Goal: Understand process/instructions: Learn how to perform a task or action

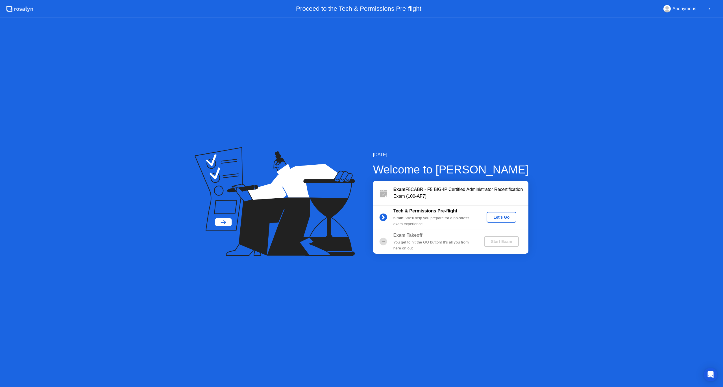
click at [504, 218] on div "Let's Go" at bounding box center [501, 217] width 25 height 5
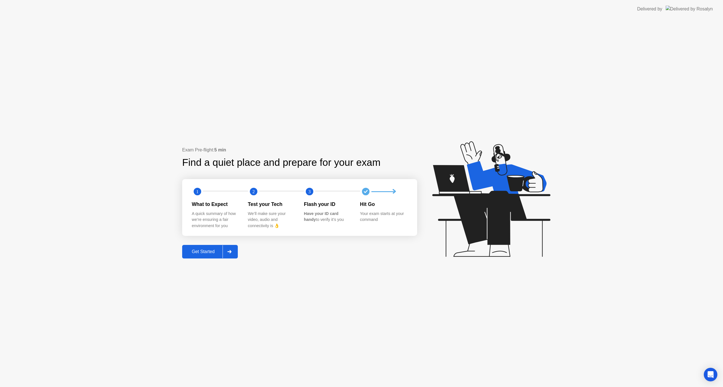
click at [205, 252] on div "Get Started" at bounding box center [203, 251] width 39 height 5
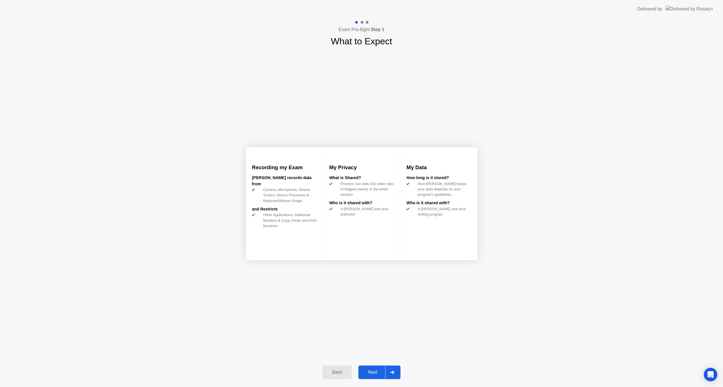
click at [367, 372] on div "Next" at bounding box center [372, 372] width 25 height 5
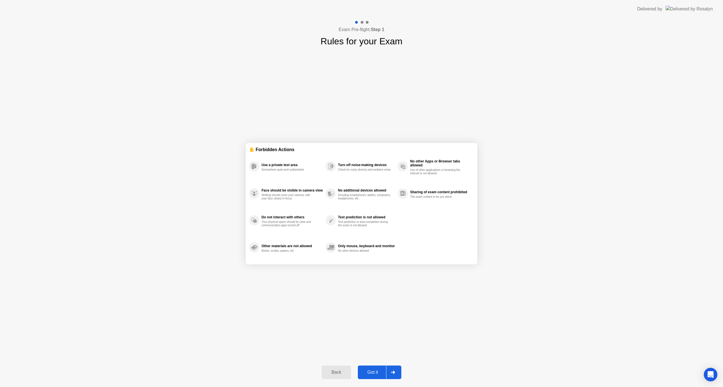
click at [375, 373] on div "Got it" at bounding box center [373, 372] width 27 height 5
select select "**********"
select select "*******"
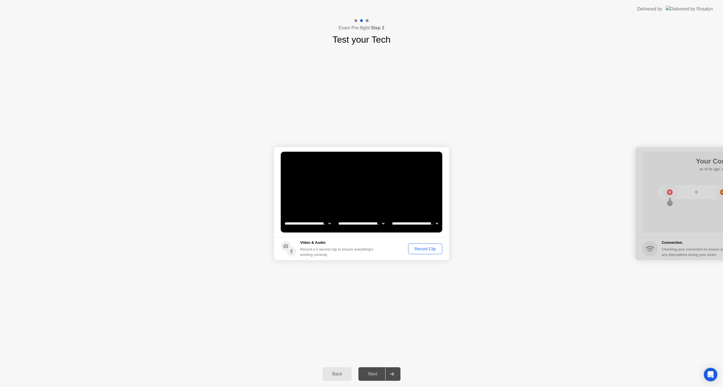
click at [425, 247] on div "Record Clip" at bounding box center [425, 249] width 30 height 5
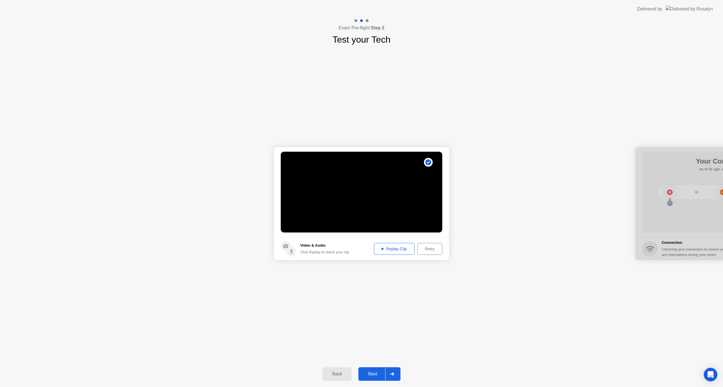
click at [393, 249] on div "Replay Clip" at bounding box center [394, 249] width 37 height 5
click at [373, 371] on div "Next" at bounding box center [372, 373] width 25 height 5
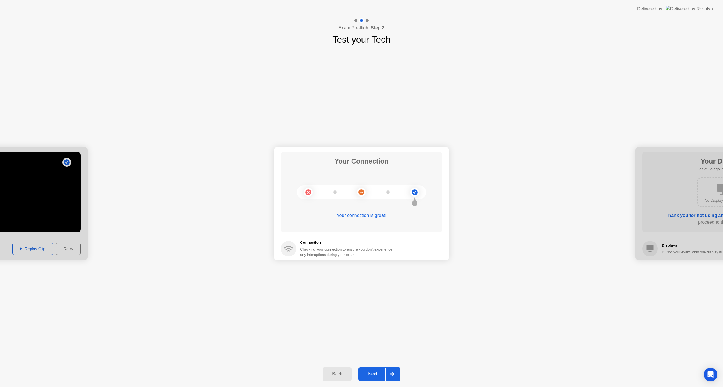
click at [373, 371] on div "Next" at bounding box center [372, 373] width 25 height 5
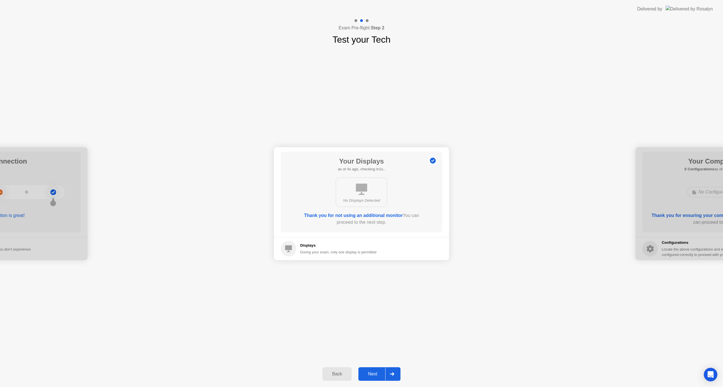
click at [373, 371] on div "Next" at bounding box center [372, 373] width 25 height 5
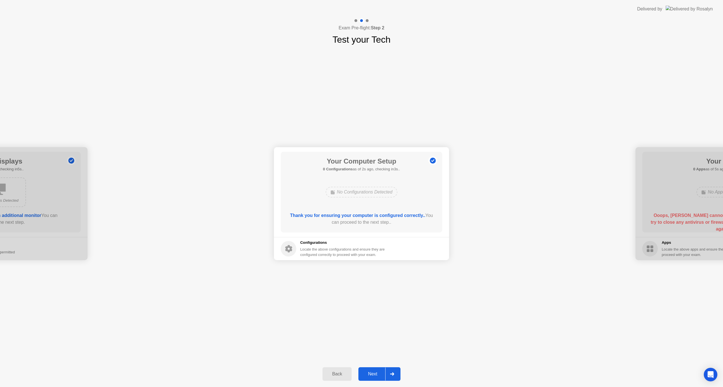
click at [373, 371] on div "Next" at bounding box center [372, 373] width 25 height 5
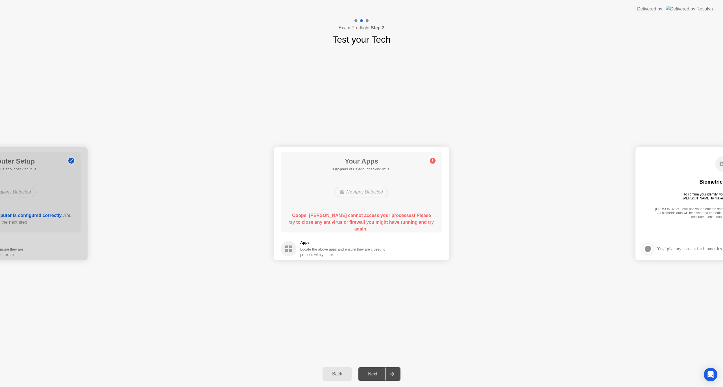
click at [336, 373] on div "Back" at bounding box center [337, 373] width 26 height 5
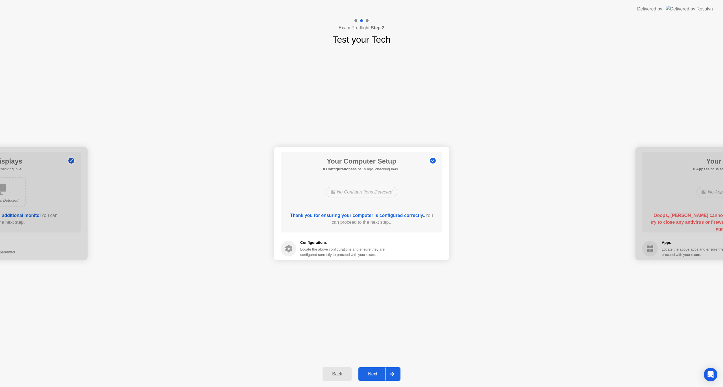
click at [372, 373] on div "Next" at bounding box center [372, 373] width 25 height 5
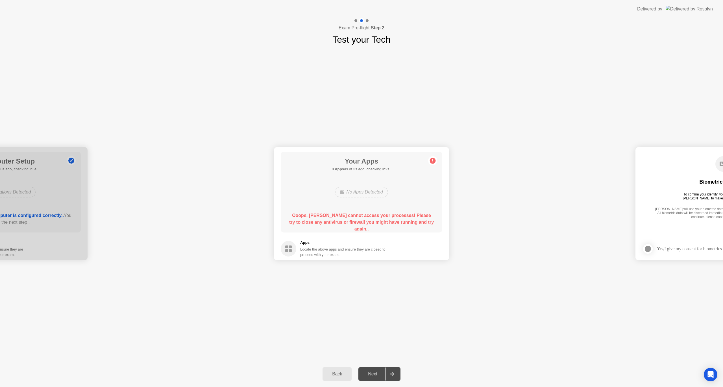
drag, startPoint x: 338, startPoint y: 377, endPoint x: 338, endPoint y: 373, distance: 4.0
click at [338, 375] on div "Back" at bounding box center [337, 373] width 26 height 5
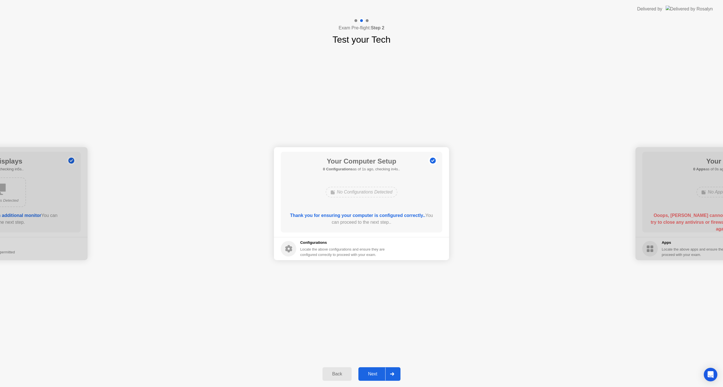
click at [338, 373] on div "Back" at bounding box center [337, 373] width 26 height 5
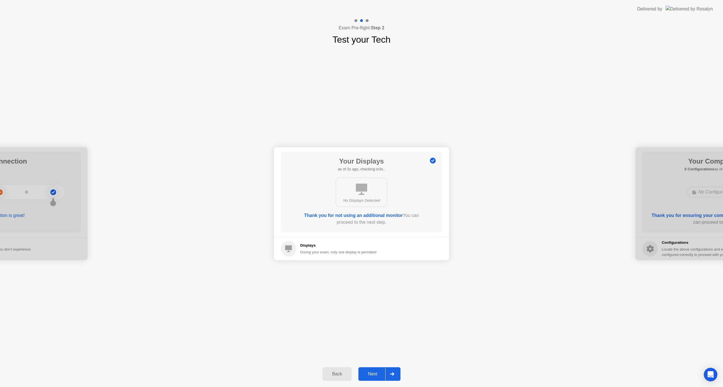
click at [373, 374] on div "Next" at bounding box center [372, 373] width 25 height 5
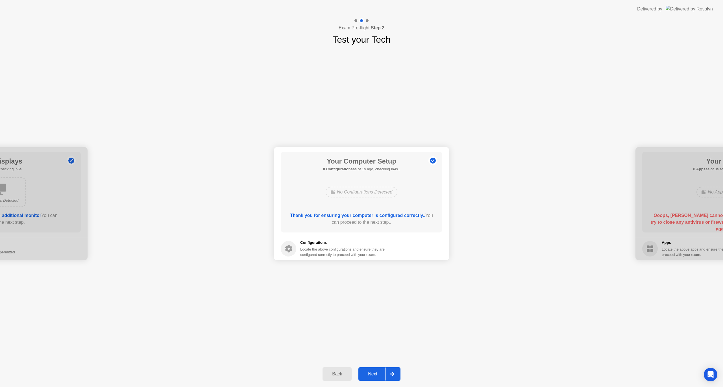
click at [373, 374] on div "Next" at bounding box center [372, 373] width 25 height 5
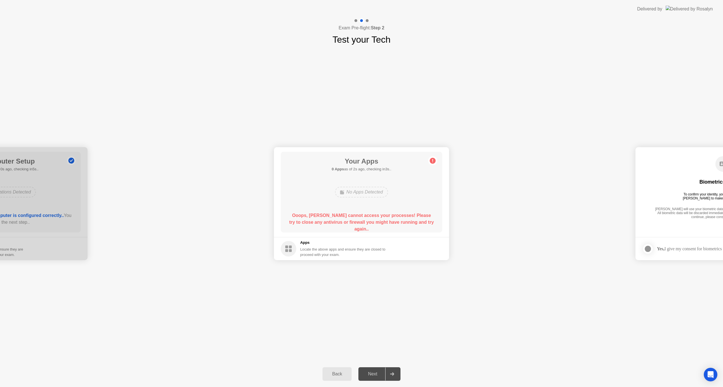
click at [373, 374] on div "Next" at bounding box center [372, 373] width 25 height 5
click at [353, 199] on div "No Apps Detected" at bounding box center [361, 191] width 129 height 15
click at [355, 188] on div "No Apps Detected" at bounding box center [361, 192] width 53 height 11
click at [433, 162] on circle at bounding box center [433, 161] width 6 height 6
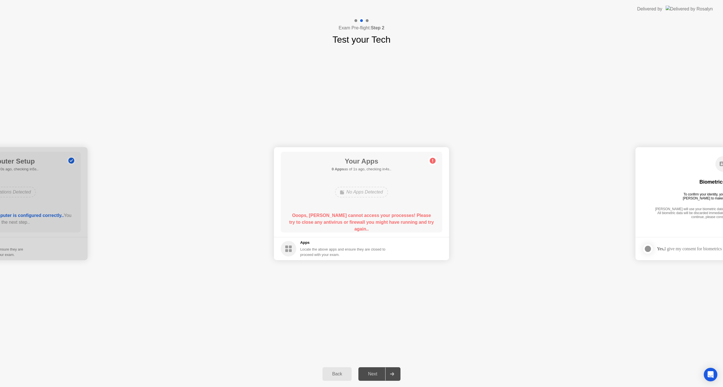
click at [432, 160] on circle at bounding box center [433, 161] width 6 height 6
click at [334, 372] on div "Back" at bounding box center [337, 373] width 26 height 5
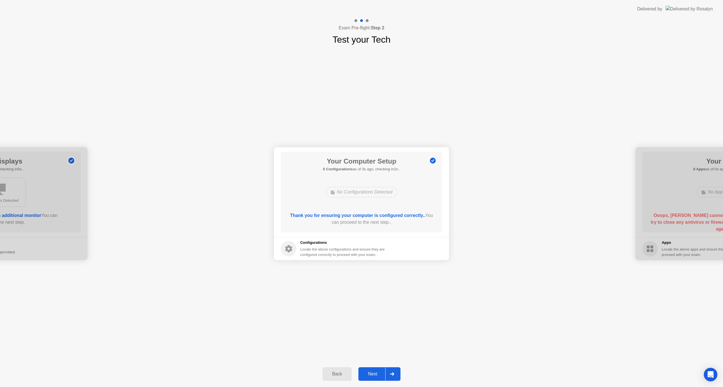
click at [371, 371] on div "Next" at bounding box center [372, 373] width 25 height 5
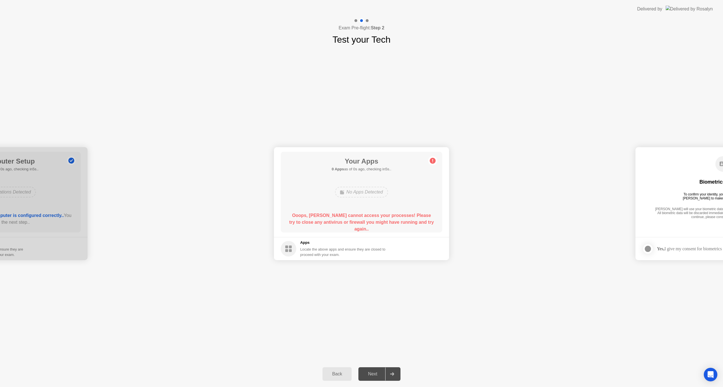
click at [358, 190] on div "No Apps Detected" at bounding box center [361, 192] width 53 height 11
click at [342, 216] on b "Ooops, [PERSON_NAME] cannot access your processes! Please try to close any anti…" at bounding box center [361, 222] width 145 height 18
click at [338, 372] on div "Back" at bounding box center [337, 373] width 26 height 5
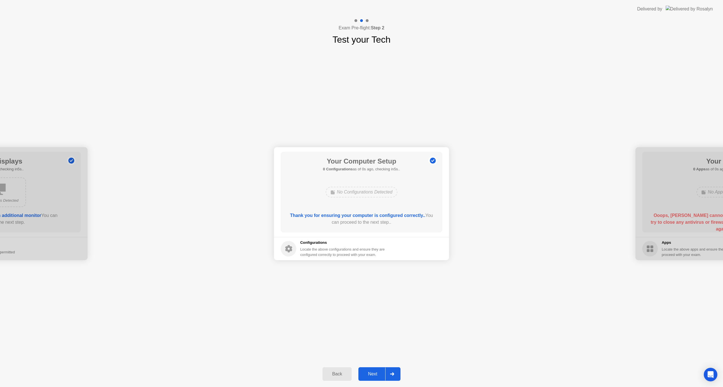
click at [338, 372] on div "Back" at bounding box center [337, 373] width 26 height 5
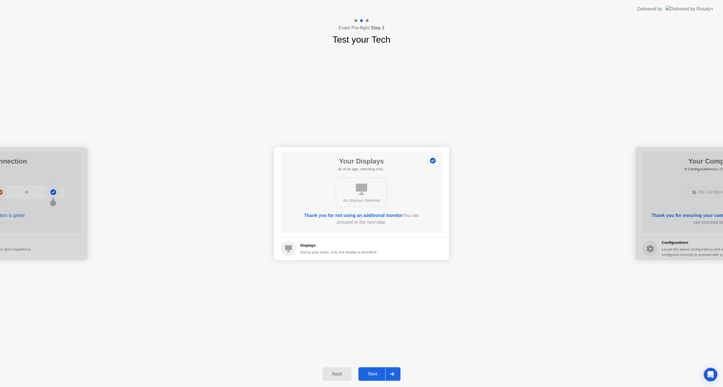
click at [338, 372] on div "Back" at bounding box center [337, 373] width 26 height 5
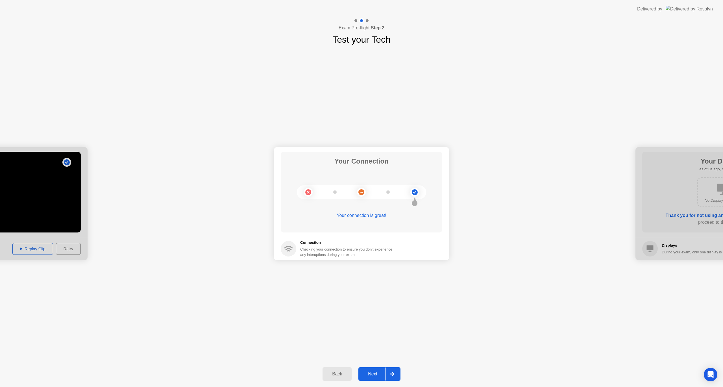
click at [338, 217] on div "Your connection is great!" at bounding box center [362, 215] width 162 height 7
click at [337, 375] on div "Back" at bounding box center [337, 373] width 26 height 5
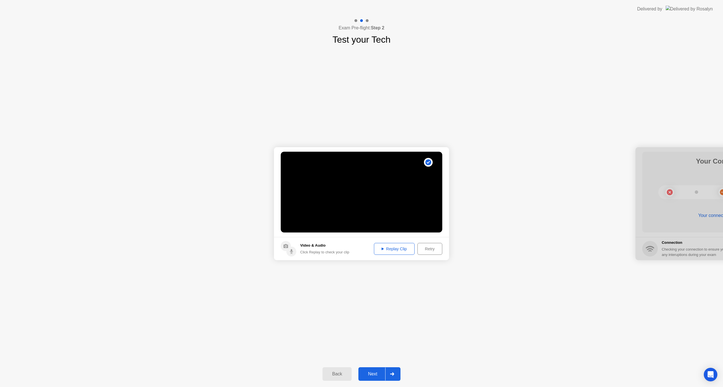
click at [377, 373] on div "Next" at bounding box center [372, 373] width 25 height 5
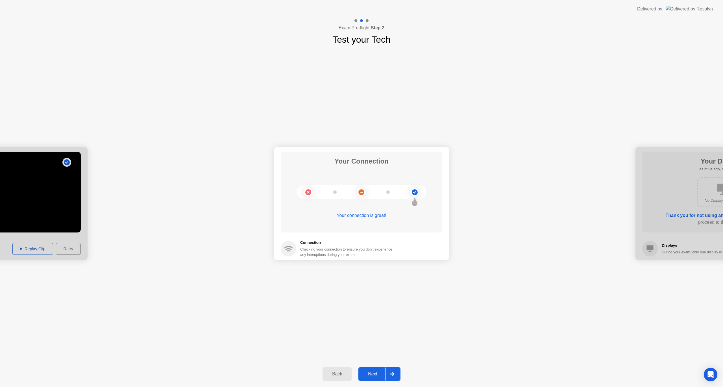
click at [377, 373] on div "Next" at bounding box center [372, 373] width 25 height 5
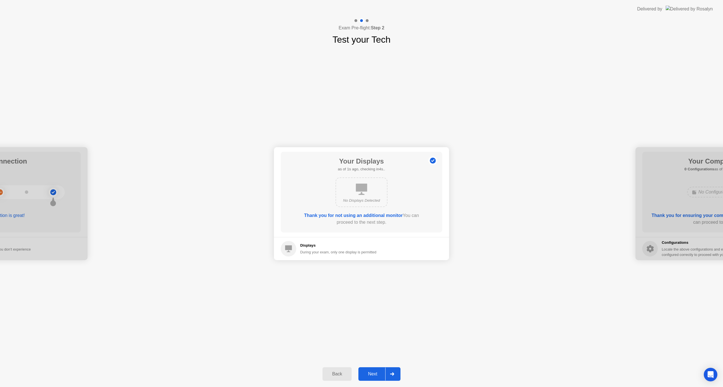
click at [377, 373] on div "Next" at bounding box center [372, 373] width 25 height 5
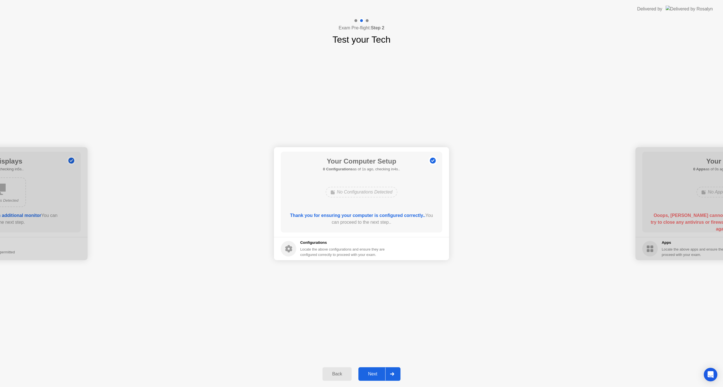
click at [377, 373] on div "Next" at bounding box center [372, 373] width 25 height 5
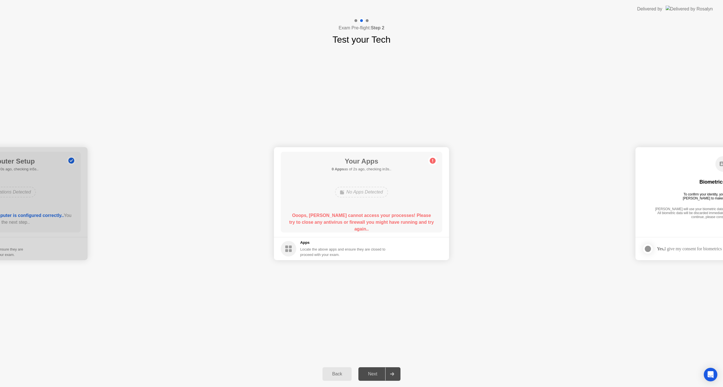
click at [377, 373] on div "Next" at bounding box center [372, 373] width 25 height 5
click at [394, 373] on icon at bounding box center [392, 373] width 4 height 3
click at [287, 248] on rect at bounding box center [286, 246] width 3 height 3
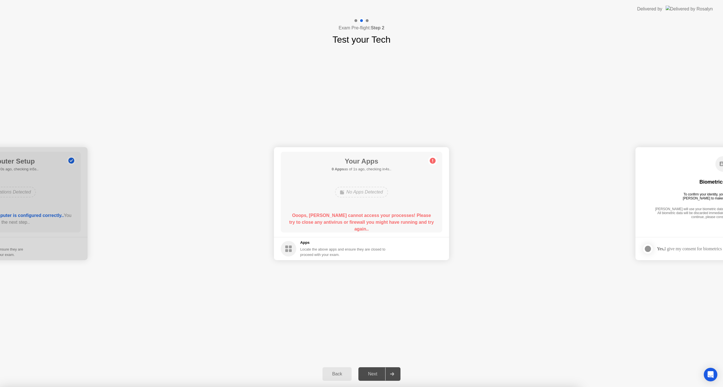
click at [382, 195] on div "No Apps Detected" at bounding box center [361, 192] width 53 height 11
click at [433, 160] on circle at bounding box center [433, 161] width 6 height 6
click at [334, 373] on div "Back" at bounding box center [337, 373] width 26 height 5
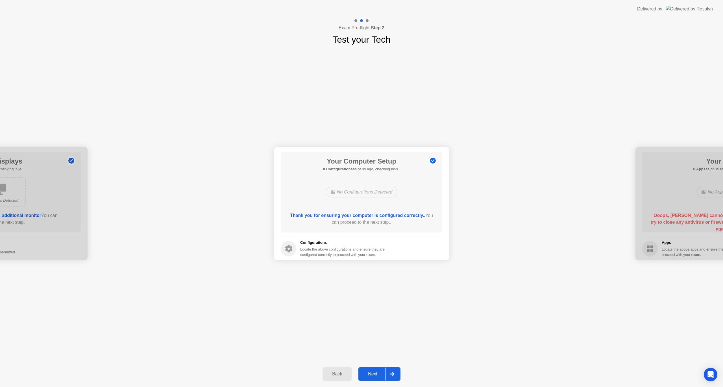
click at [334, 373] on div "Back" at bounding box center [337, 373] width 26 height 5
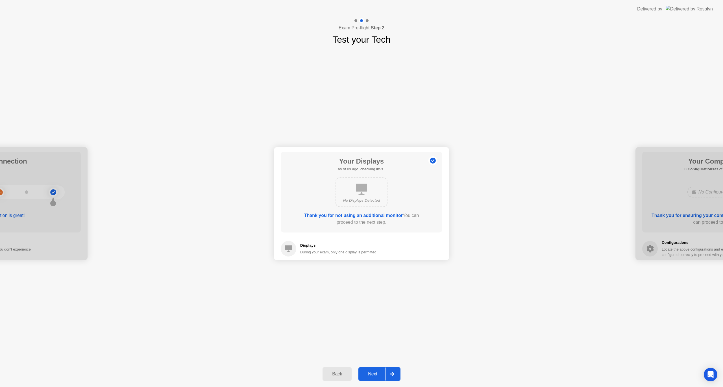
click at [334, 373] on div "Back" at bounding box center [337, 373] width 26 height 5
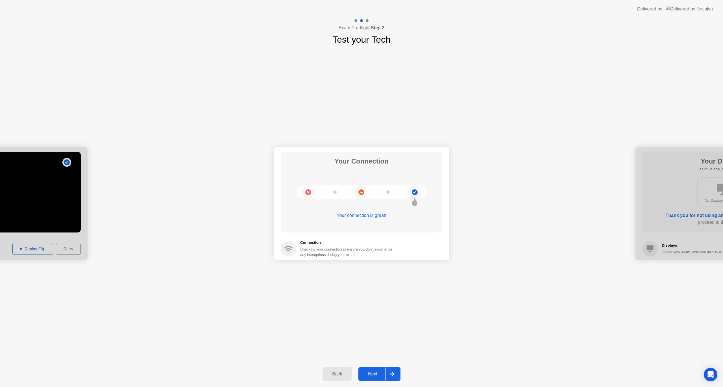
click at [334, 373] on div "Back" at bounding box center [337, 373] width 26 height 5
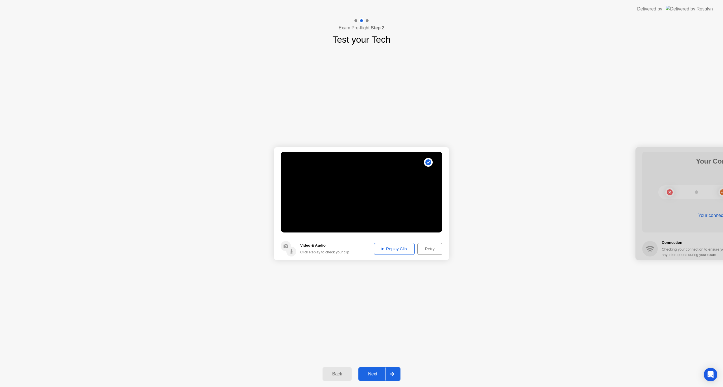
click at [334, 373] on div "Back" at bounding box center [337, 373] width 26 height 5
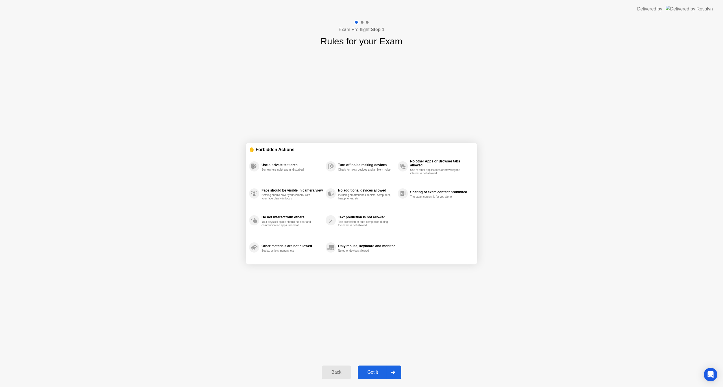
click at [372, 374] on div "Got it" at bounding box center [373, 372] width 27 height 5
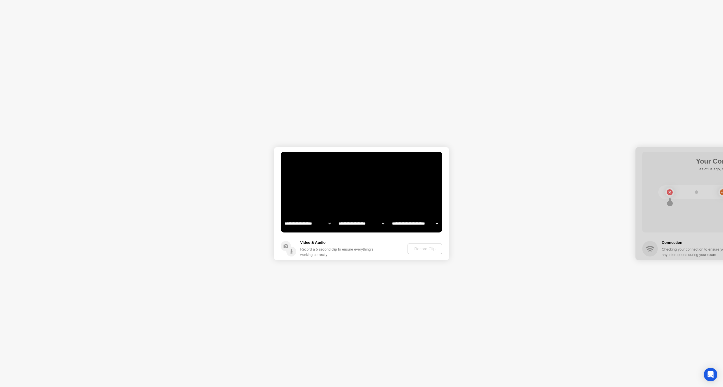
select select "**********"
select select "*******"
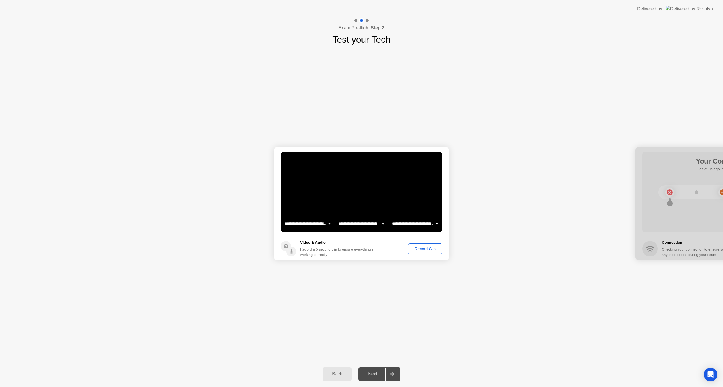
click at [421, 247] on div "Record Clip" at bounding box center [425, 249] width 30 height 5
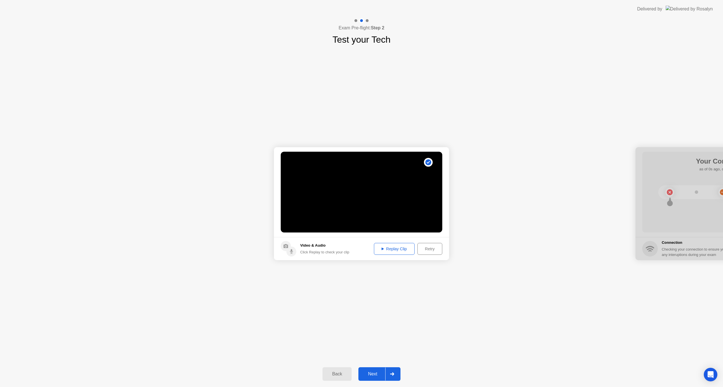
click at [369, 375] on div "Next" at bounding box center [372, 373] width 25 height 5
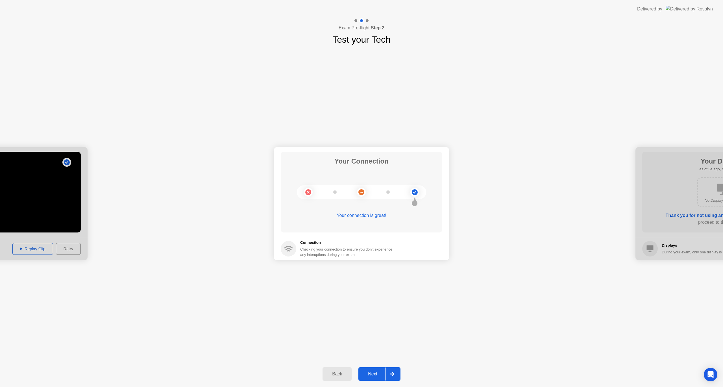
click at [369, 375] on div "Next" at bounding box center [372, 373] width 25 height 5
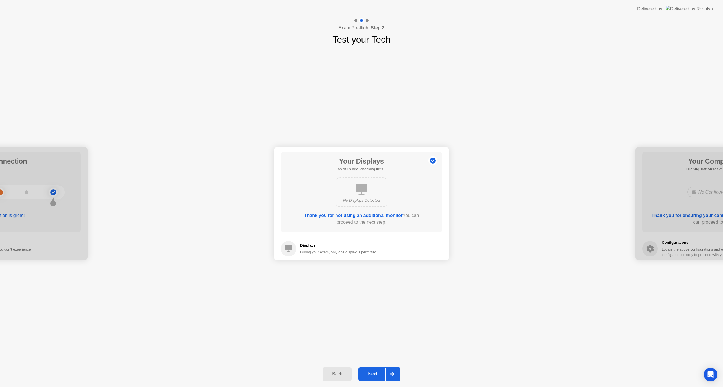
click at [369, 375] on div "Next" at bounding box center [372, 373] width 25 height 5
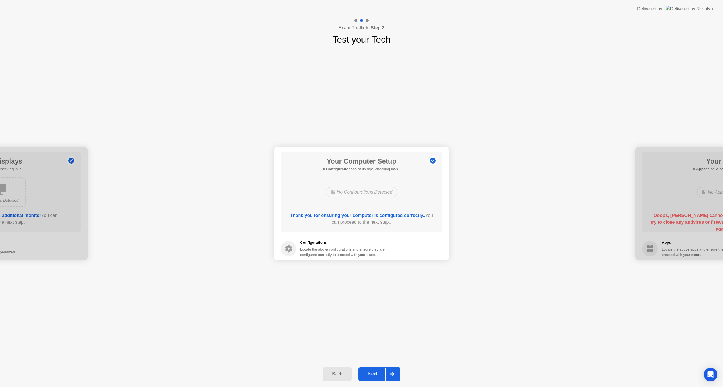
click at [369, 375] on div "Next" at bounding box center [372, 373] width 25 height 5
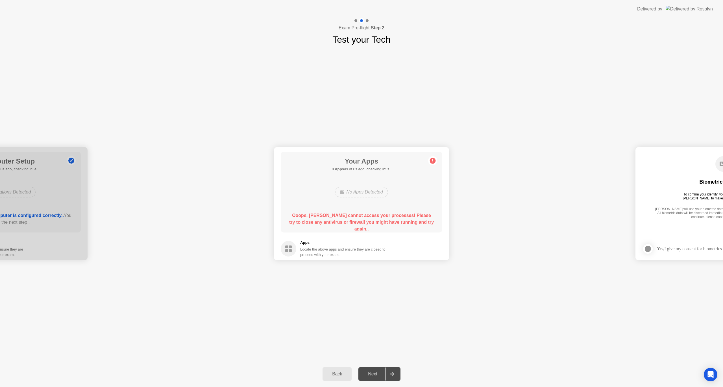
click at [434, 159] on circle at bounding box center [433, 161] width 6 height 6
click at [341, 376] on div "Back" at bounding box center [337, 373] width 26 height 5
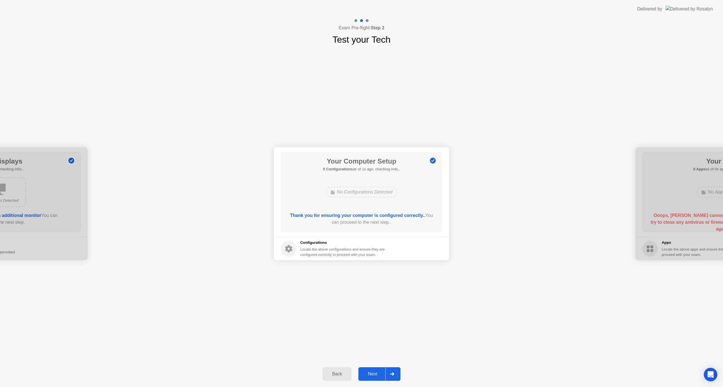
click at [366, 372] on div "Next" at bounding box center [372, 373] width 25 height 5
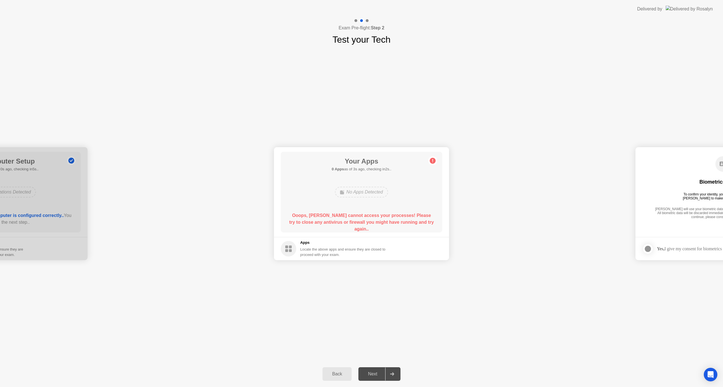
click at [413, 307] on div "**********" at bounding box center [361, 203] width 723 height 315
click at [564, 299] on div "**********" at bounding box center [361, 203] width 723 height 315
click at [375, 375] on div "Next" at bounding box center [372, 373] width 25 height 5
click at [392, 373] on icon at bounding box center [392, 373] width 4 height 3
click at [376, 375] on div "Next" at bounding box center [372, 373] width 25 height 5
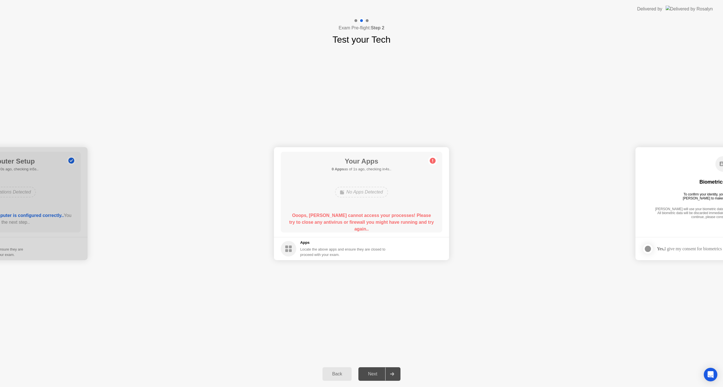
click at [432, 162] on circle at bounding box center [433, 161] width 6 height 6
click at [334, 374] on div "Back" at bounding box center [337, 373] width 26 height 5
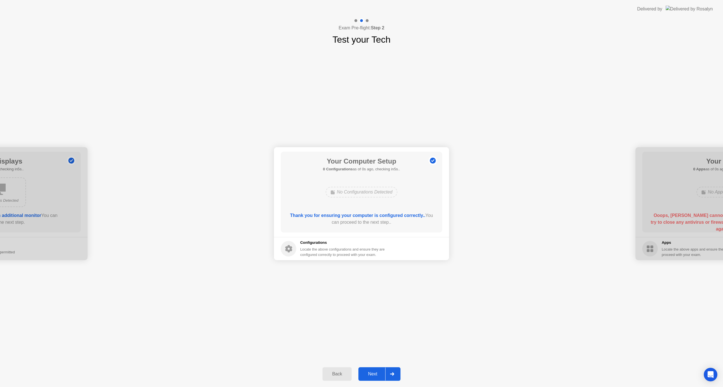
click at [334, 374] on div "Back" at bounding box center [337, 373] width 26 height 5
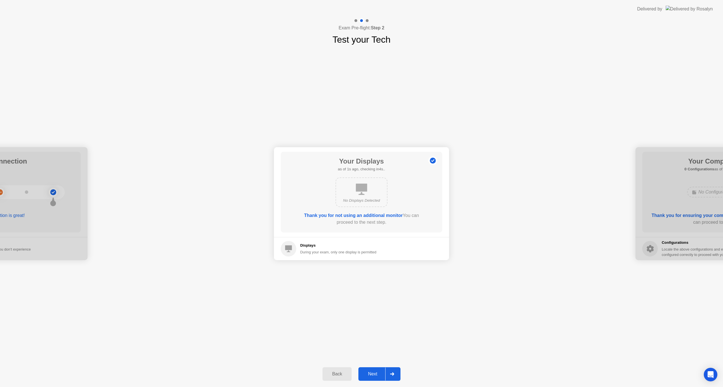
click at [334, 374] on div "Back" at bounding box center [337, 373] width 26 height 5
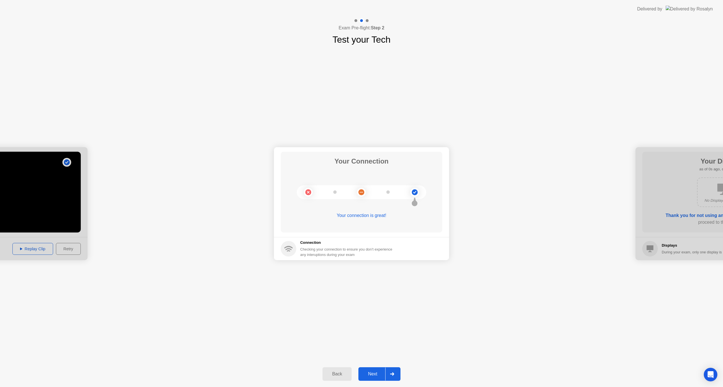
click at [334, 374] on div "Back" at bounding box center [337, 373] width 26 height 5
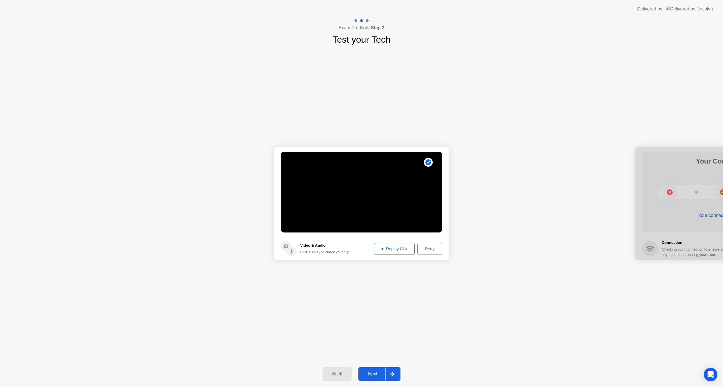
click at [334, 374] on div "Back" at bounding box center [337, 373] width 26 height 5
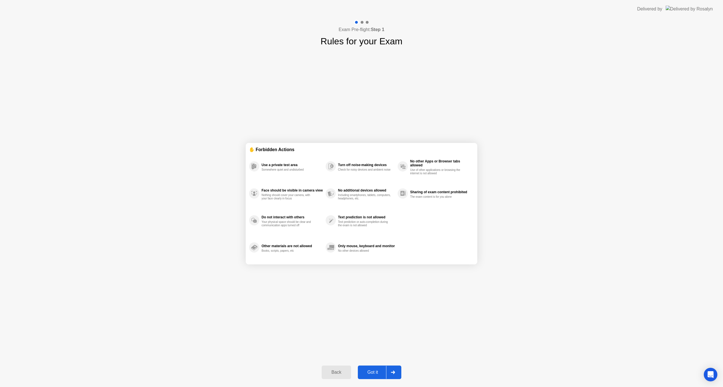
click at [334, 374] on div "Back" at bounding box center [336, 372] width 26 height 5
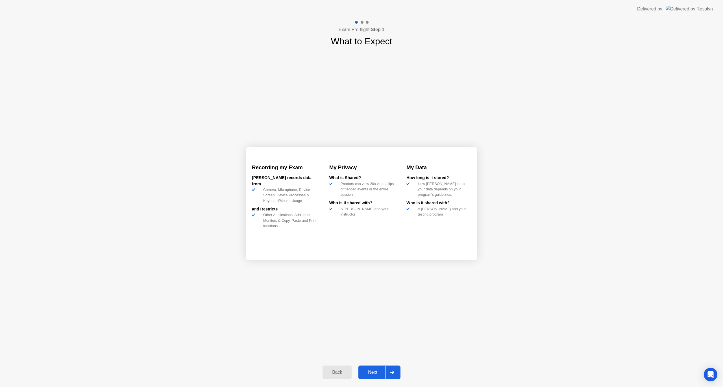
click at [334, 374] on div "Back" at bounding box center [337, 372] width 26 height 5
